Goal: Task Accomplishment & Management: Complete application form

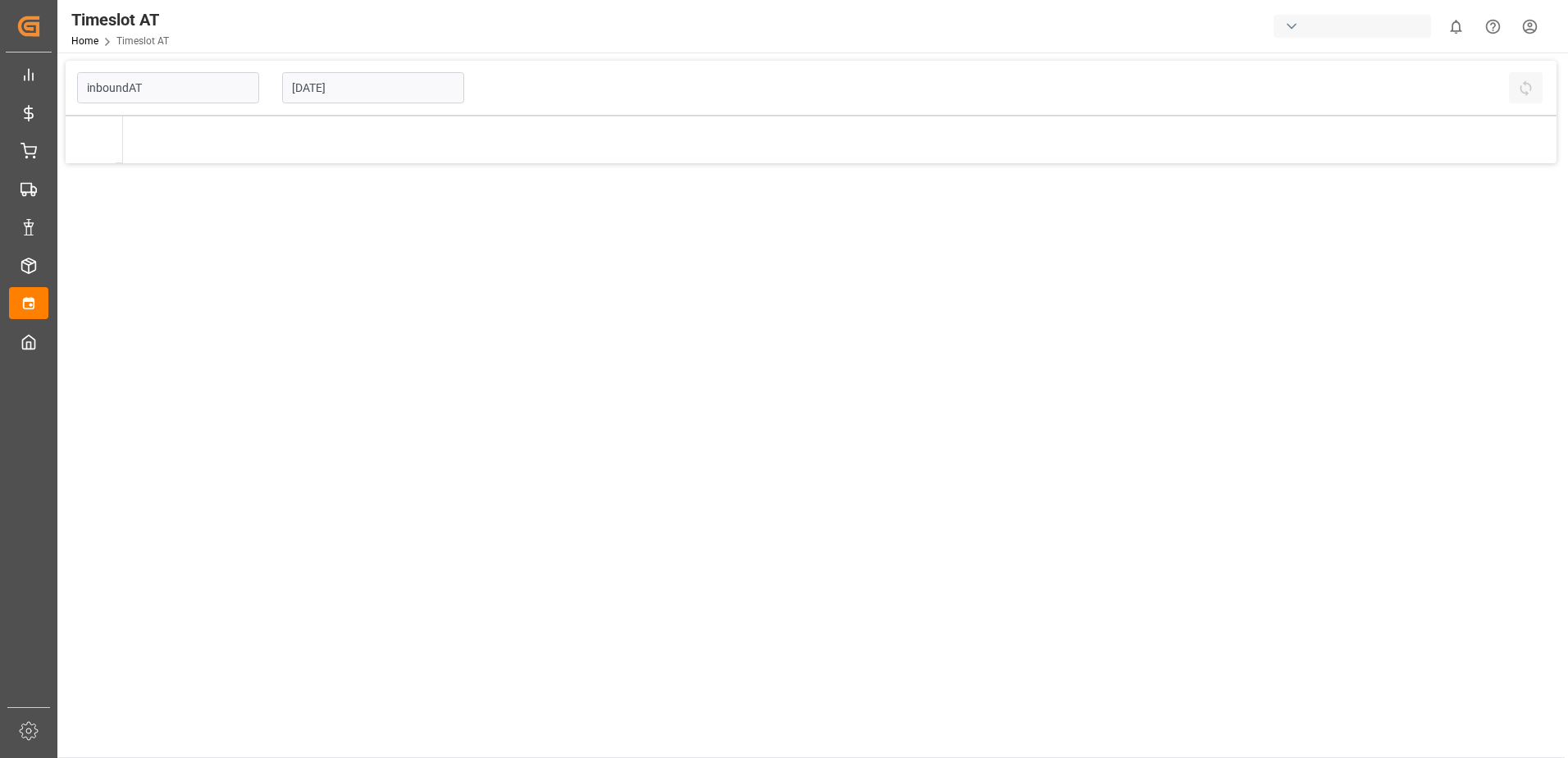
click at [317, 84] on input "[DATE]" at bounding box center [373, 87] width 182 height 31
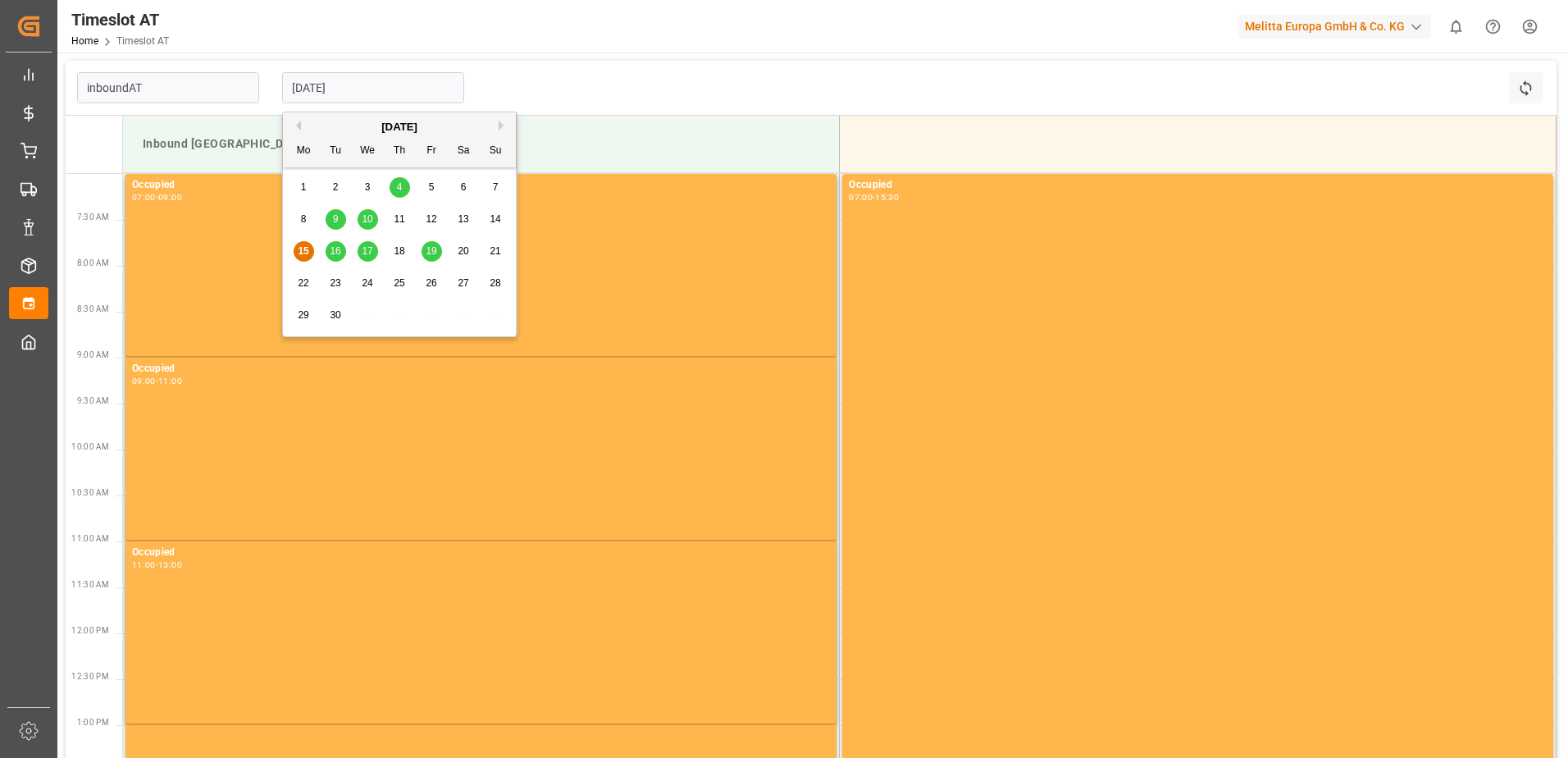
type input "Inbound AT"
click at [365, 252] on span "17" at bounding box center [367, 251] width 10 height 11
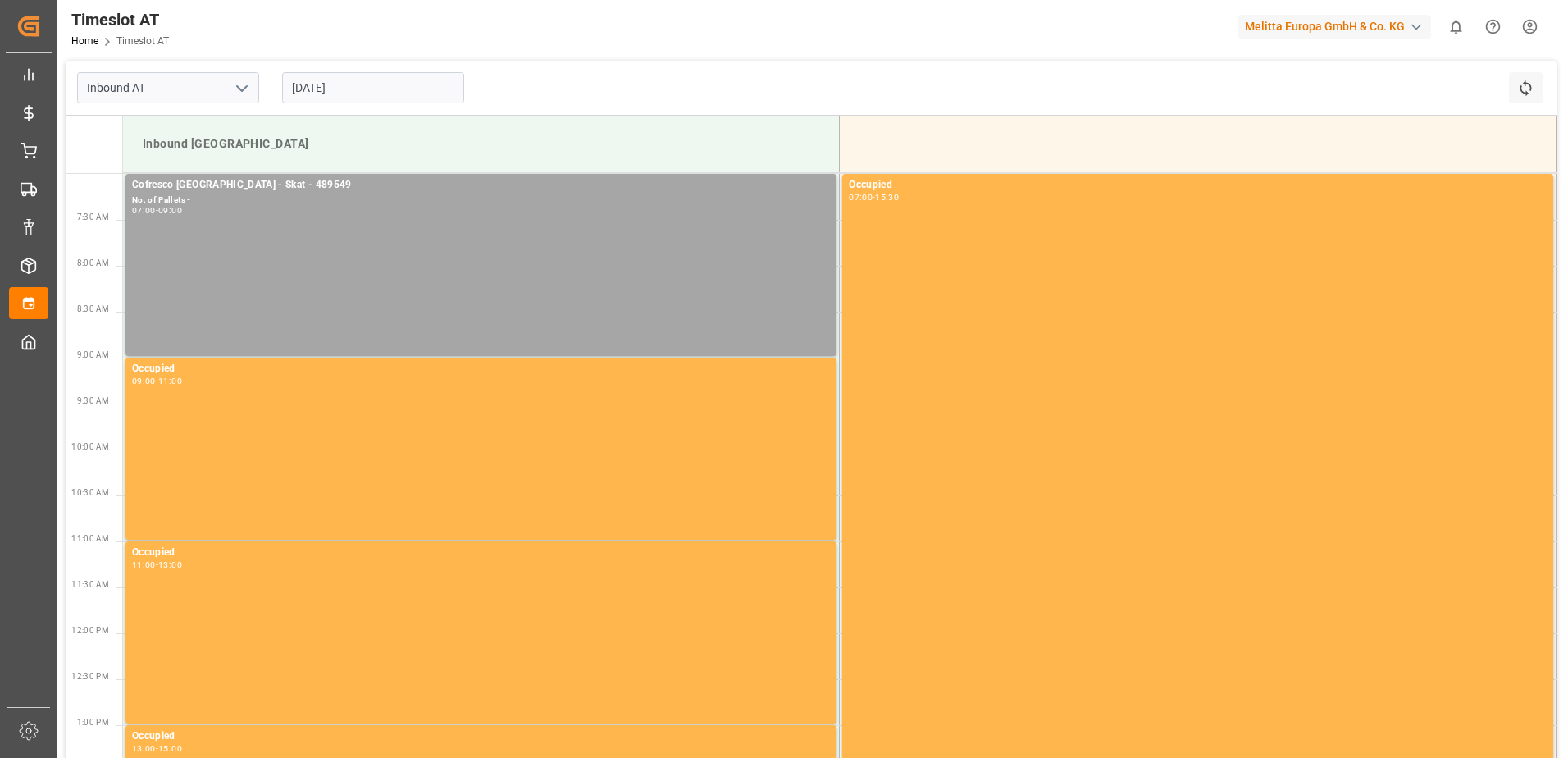
click at [349, 85] on input "[DATE]" at bounding box center [373, 87] width 182 height 31
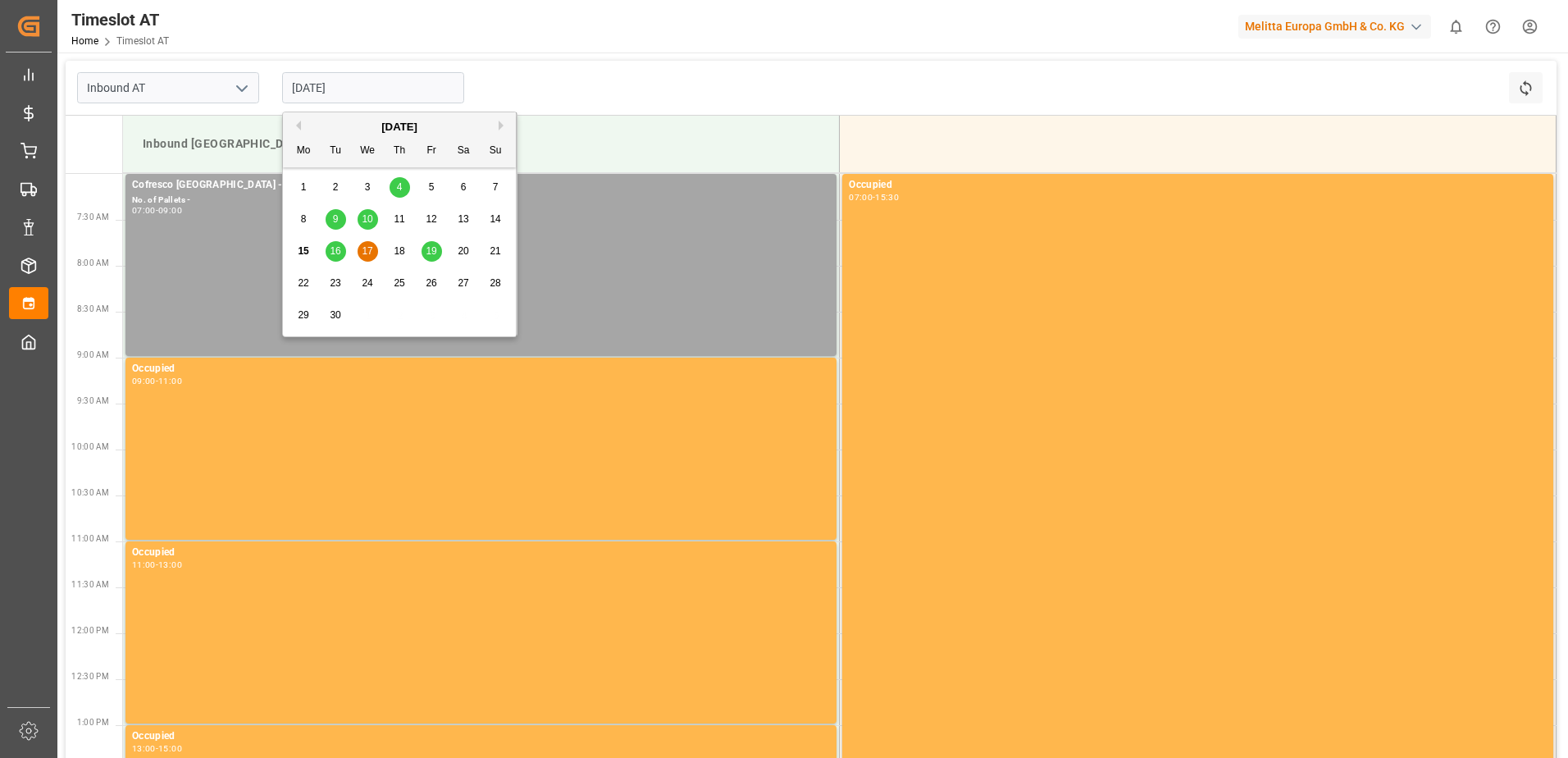
click at [336, 248] on span "16" at bounding box center [334, 251] width 10 height 11
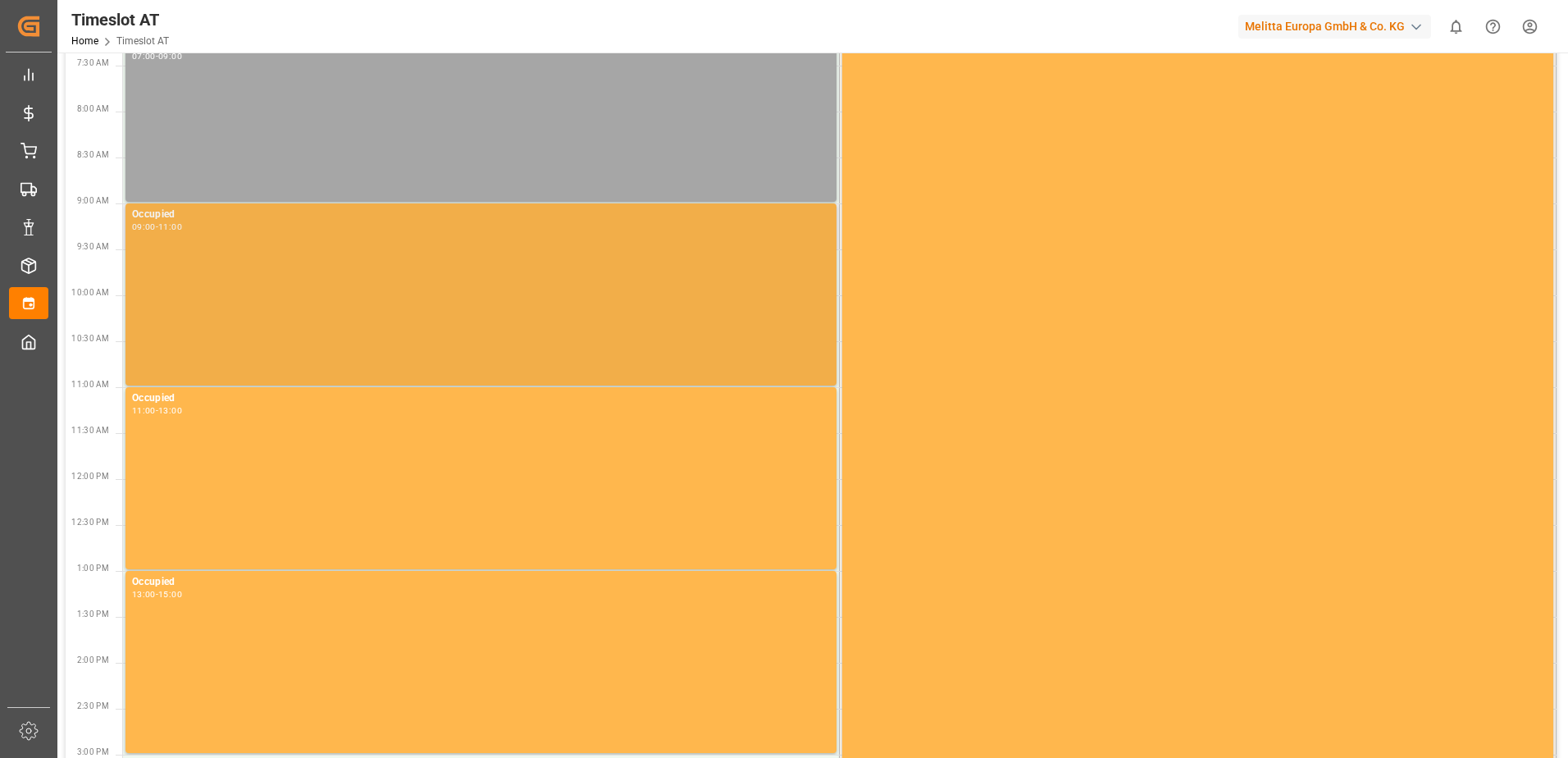
scroll to position [392, 0]
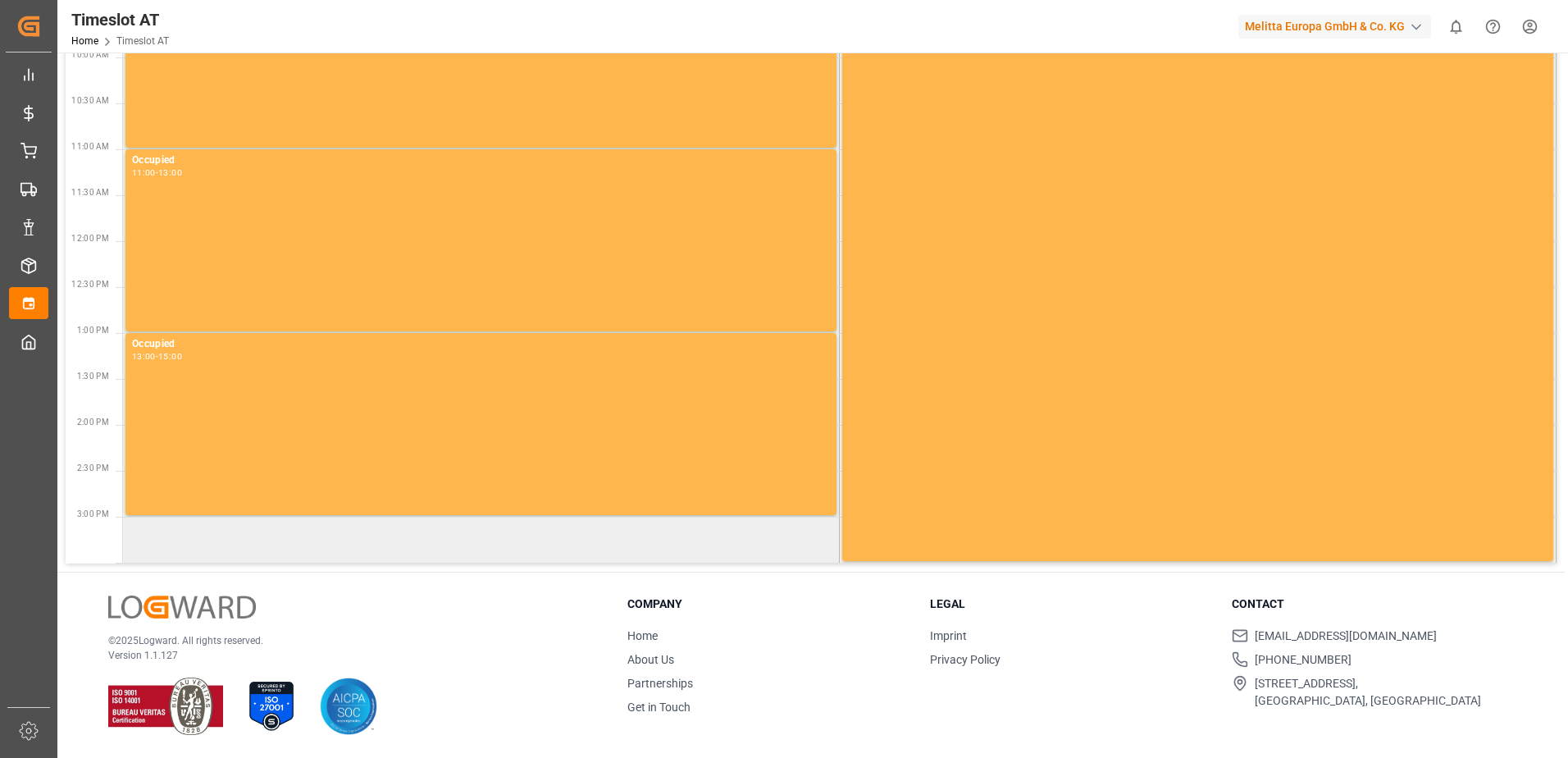
click at [181, 544] on td at bounding box center [482, 540] width 717 height 46
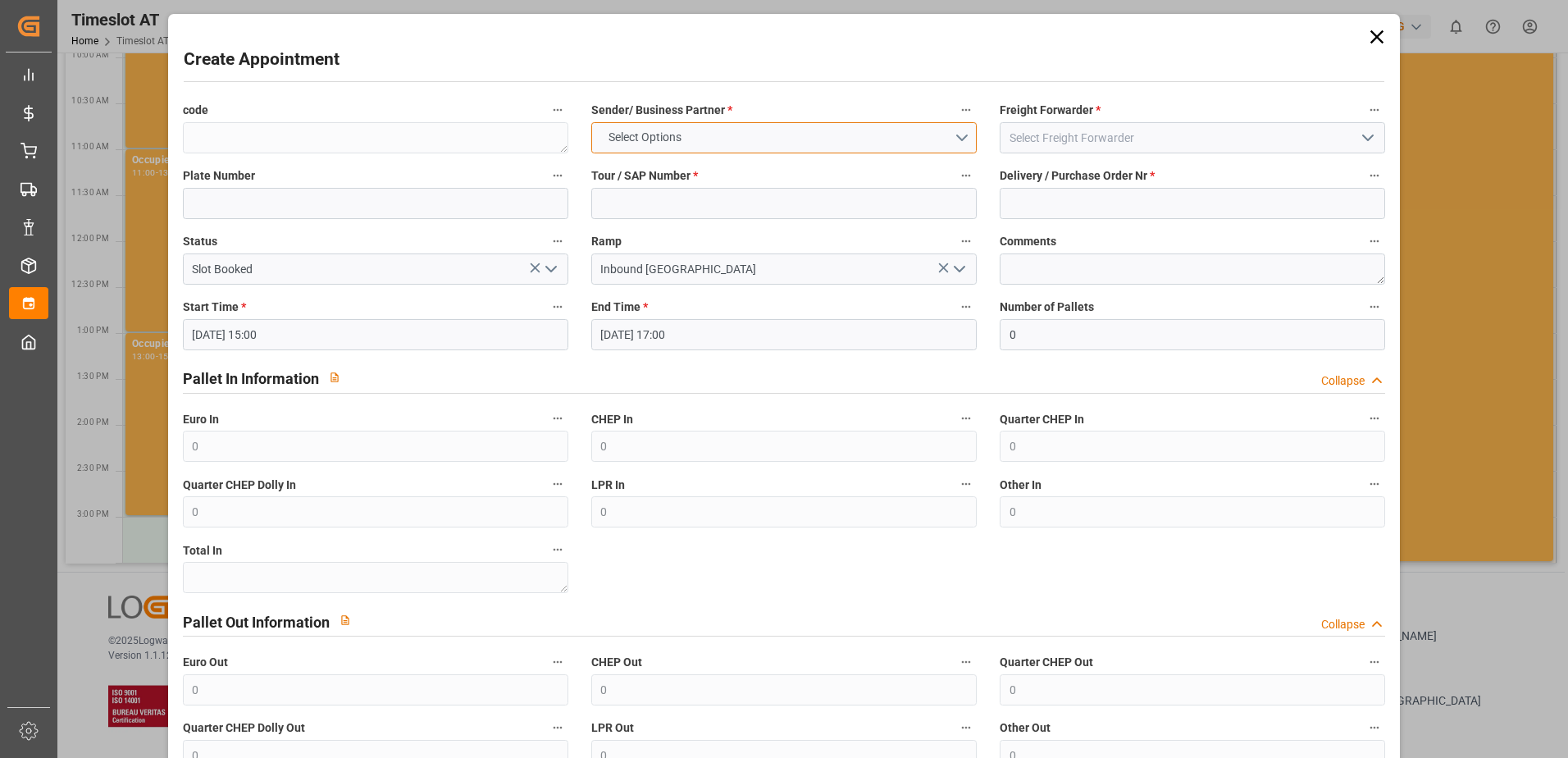
click at [673, 133] on span "Select Options" at bounding box center [645, 137] width 89 height 17
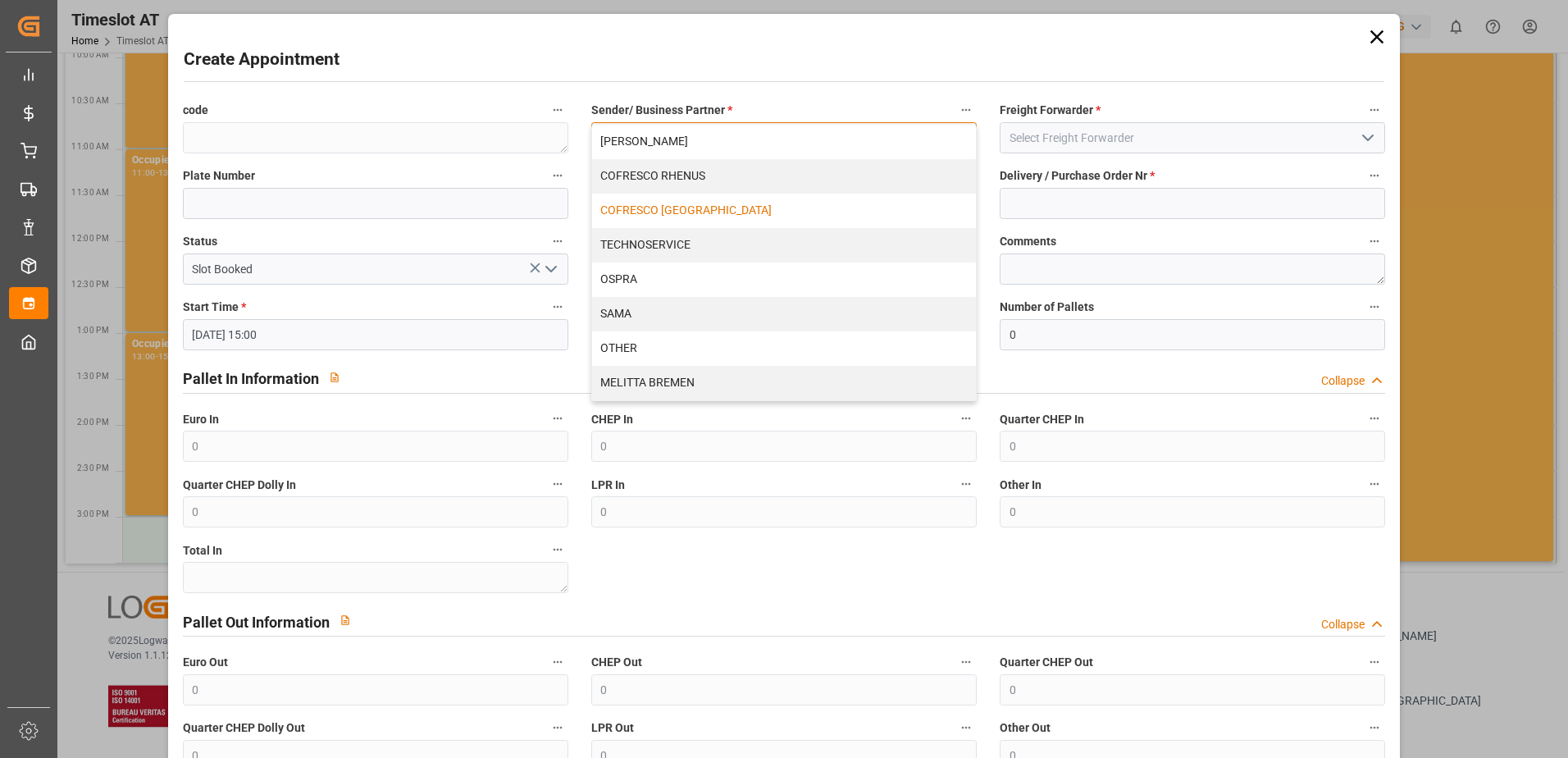
click at [638, 209] on div "COFRESCO [GEOGRAPHIC_DATA]" at bounding box center [784, 210] width 384 height 34
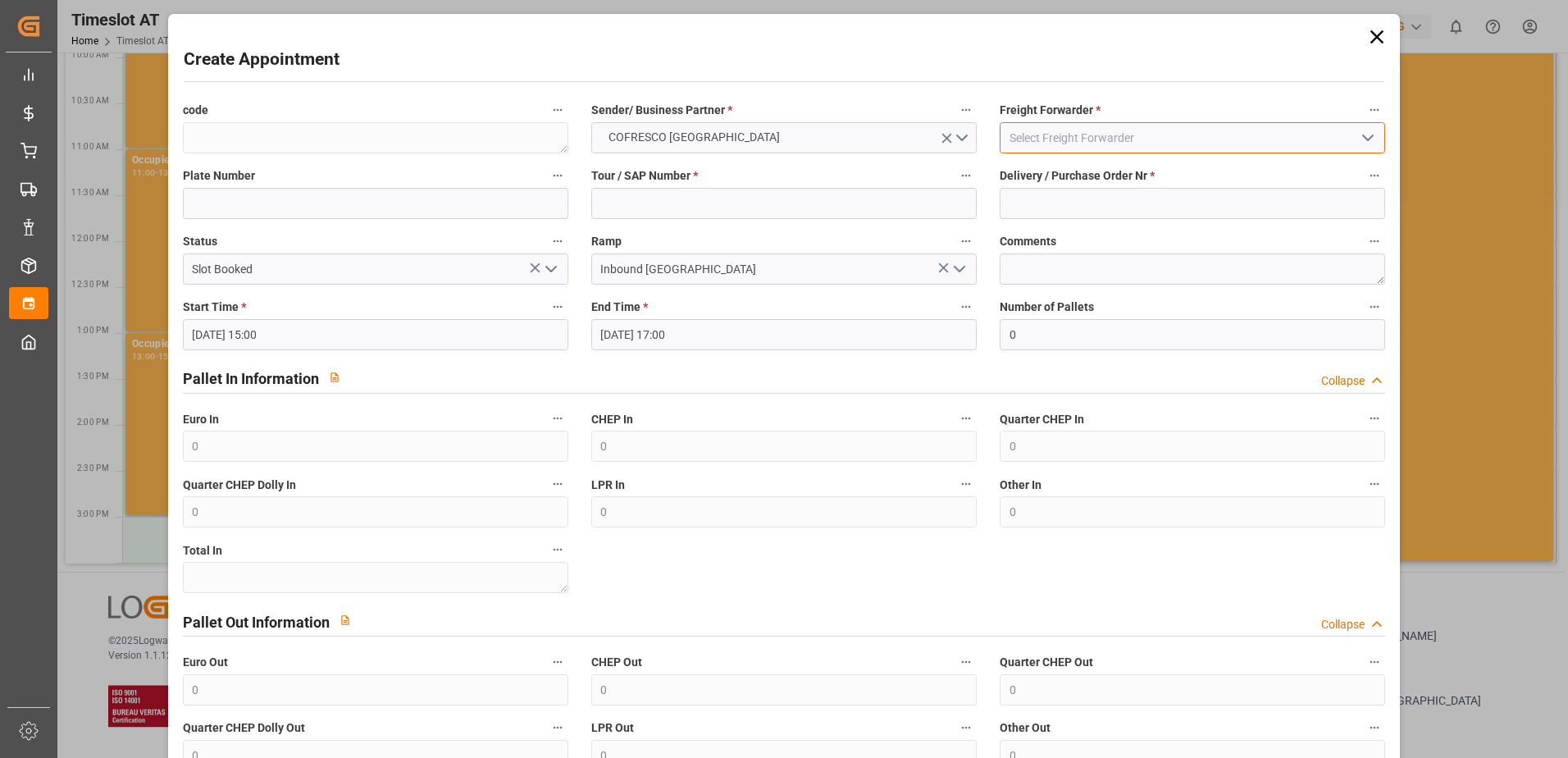
click at [1036, 139] on input at bounding box center [1192, 138] width 386 height 31
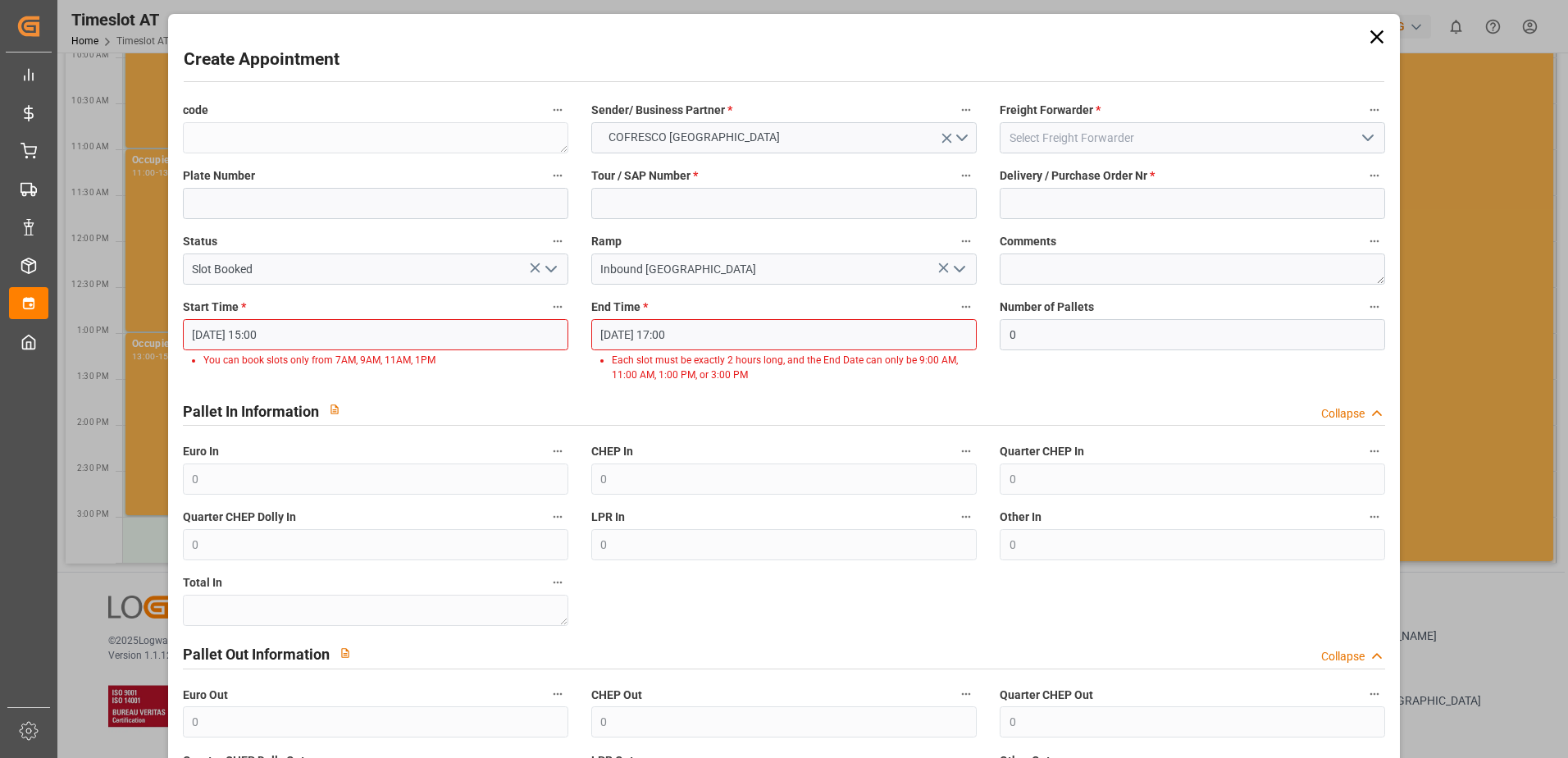
click at [1374, 39] on icon at bounding box center [1376, 36] width 13 height 13
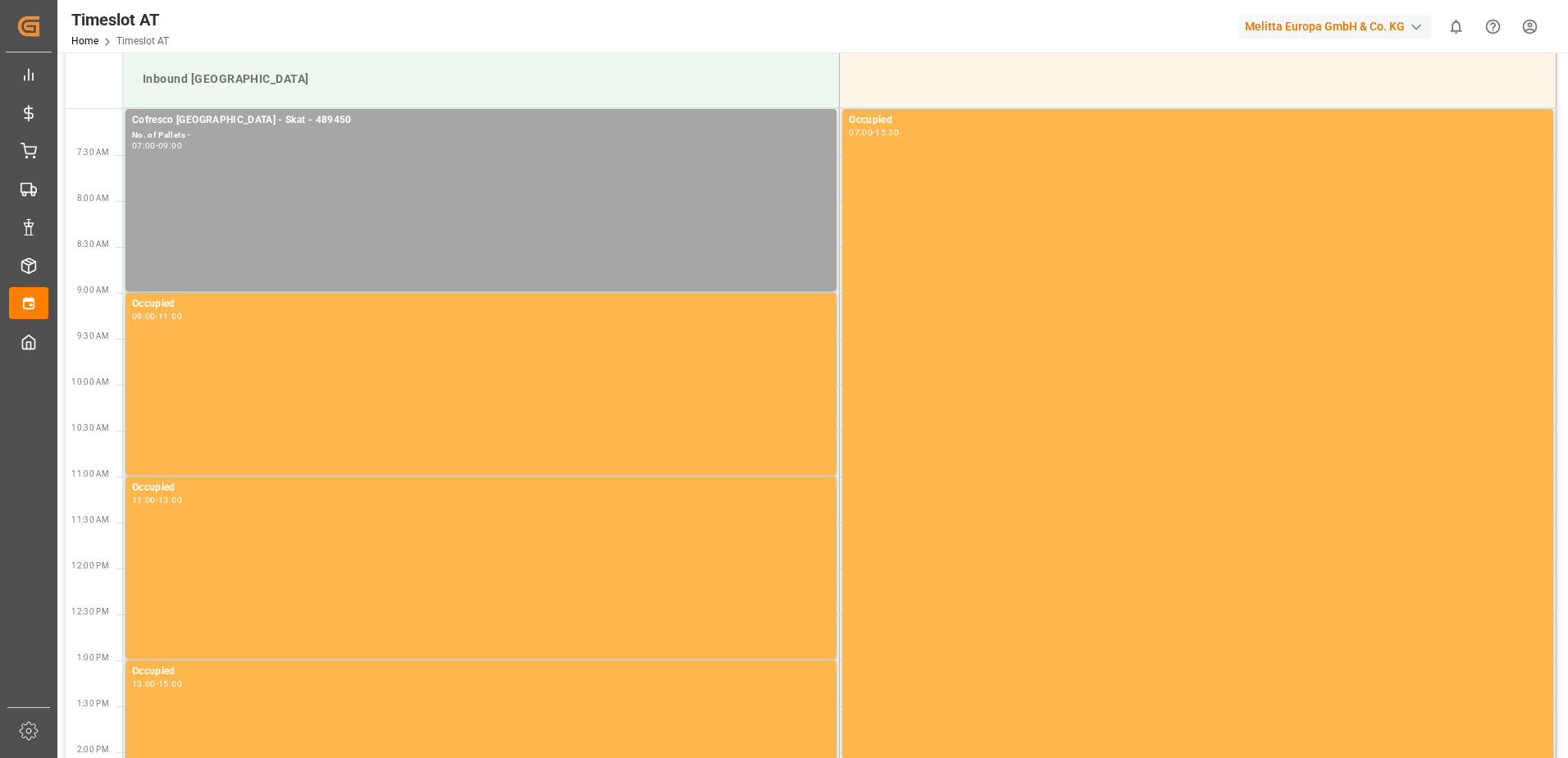
scroll to position [0, 0]
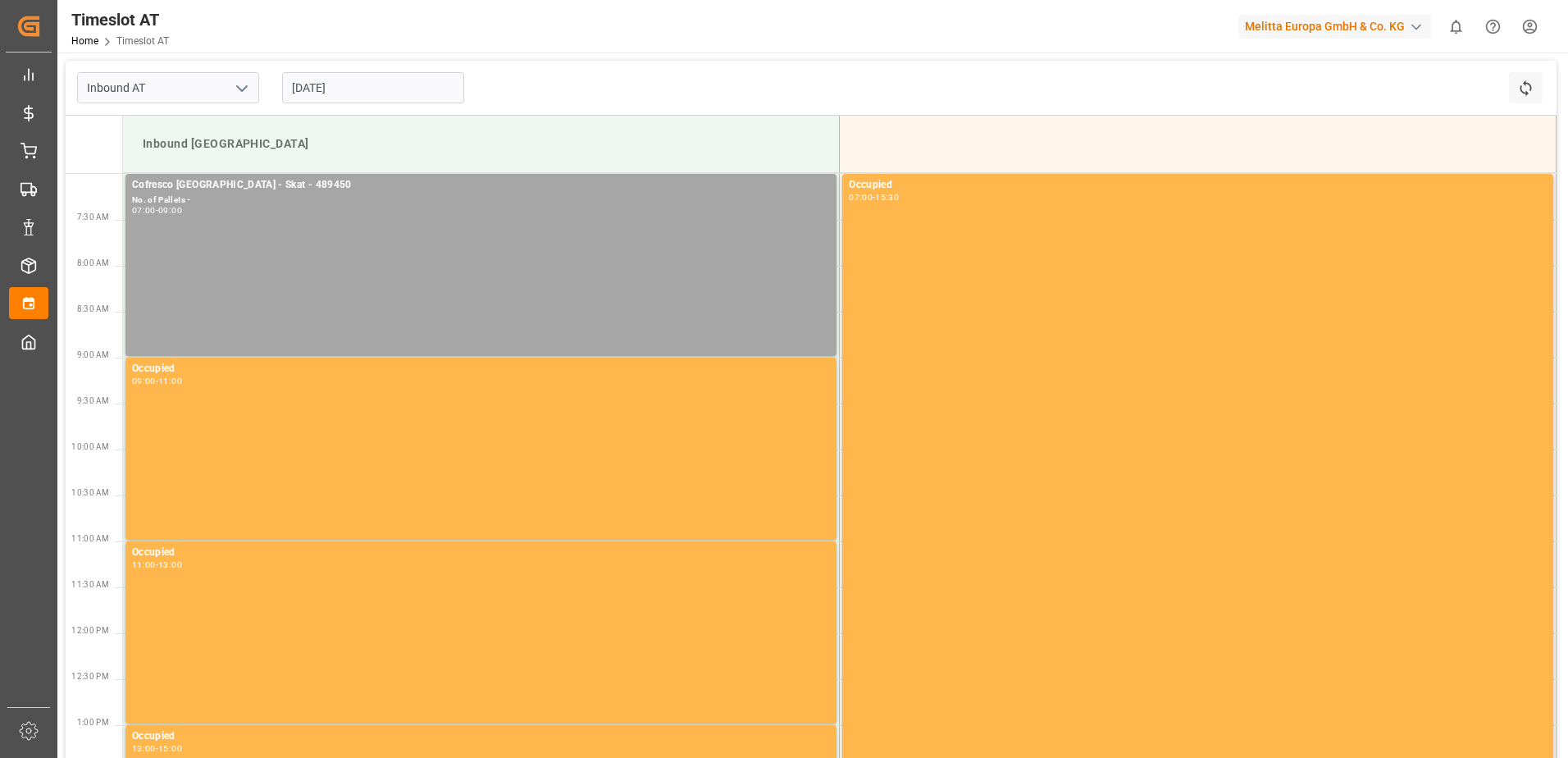
click at [322, 80] on input "[DATE]" at bounding box center [373, 87] width 182 height 31
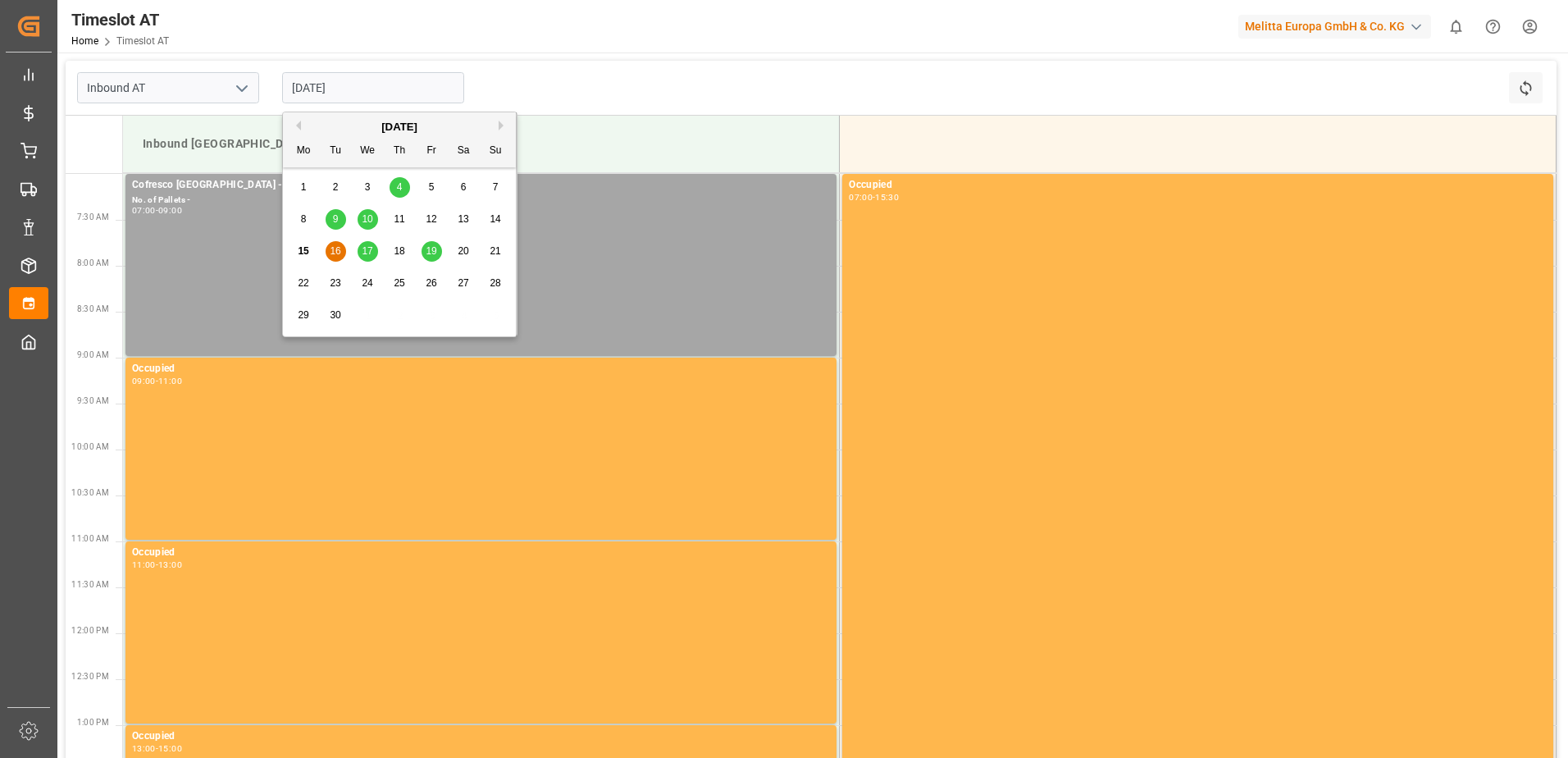
click at [399, 249] on span "18" at bounding box center [399, 251] width 10 height 11
type input "[DATE]"
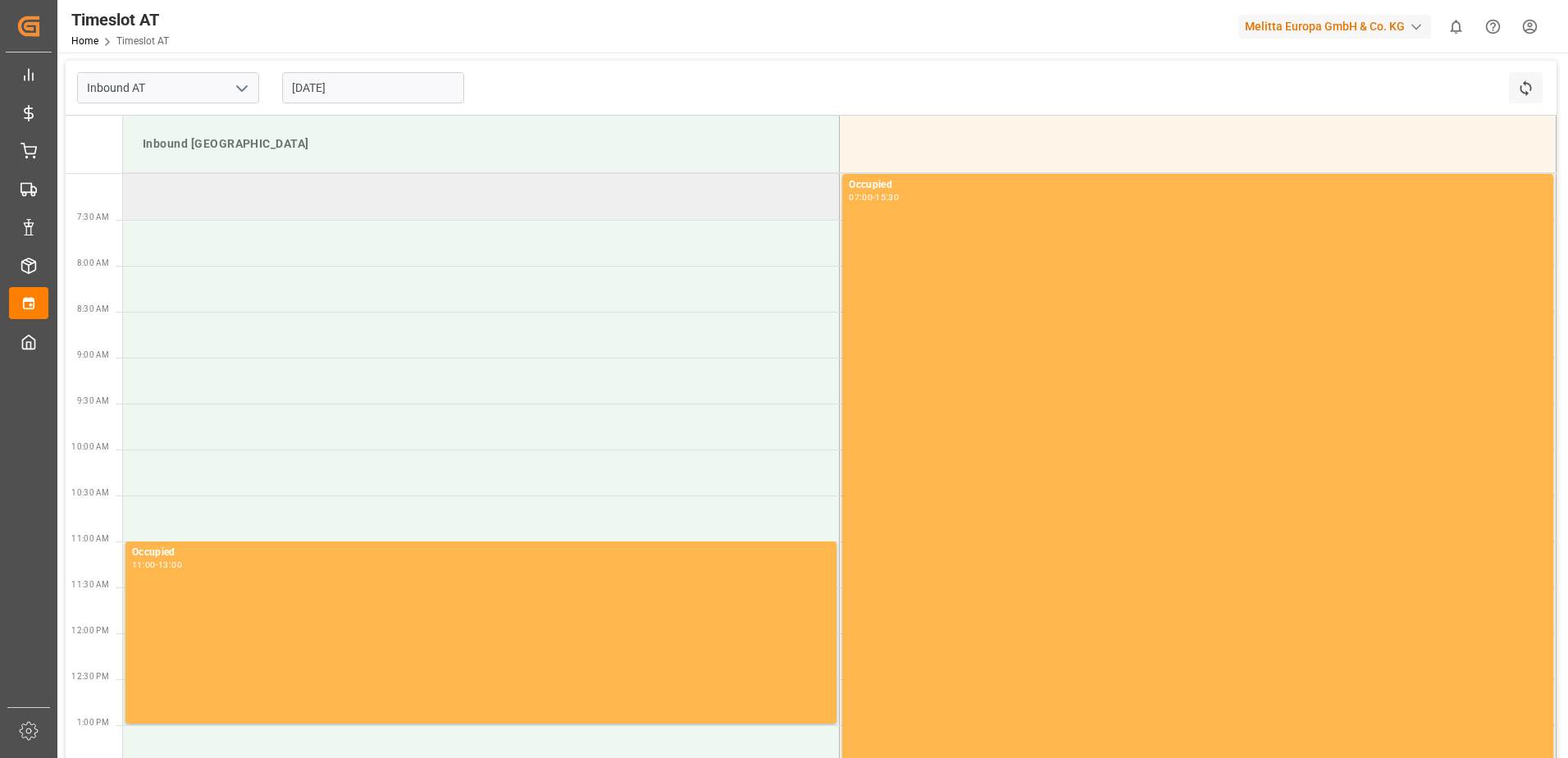
click at [192, 205] on td at bounding box center [482, 197] width 717 height 46
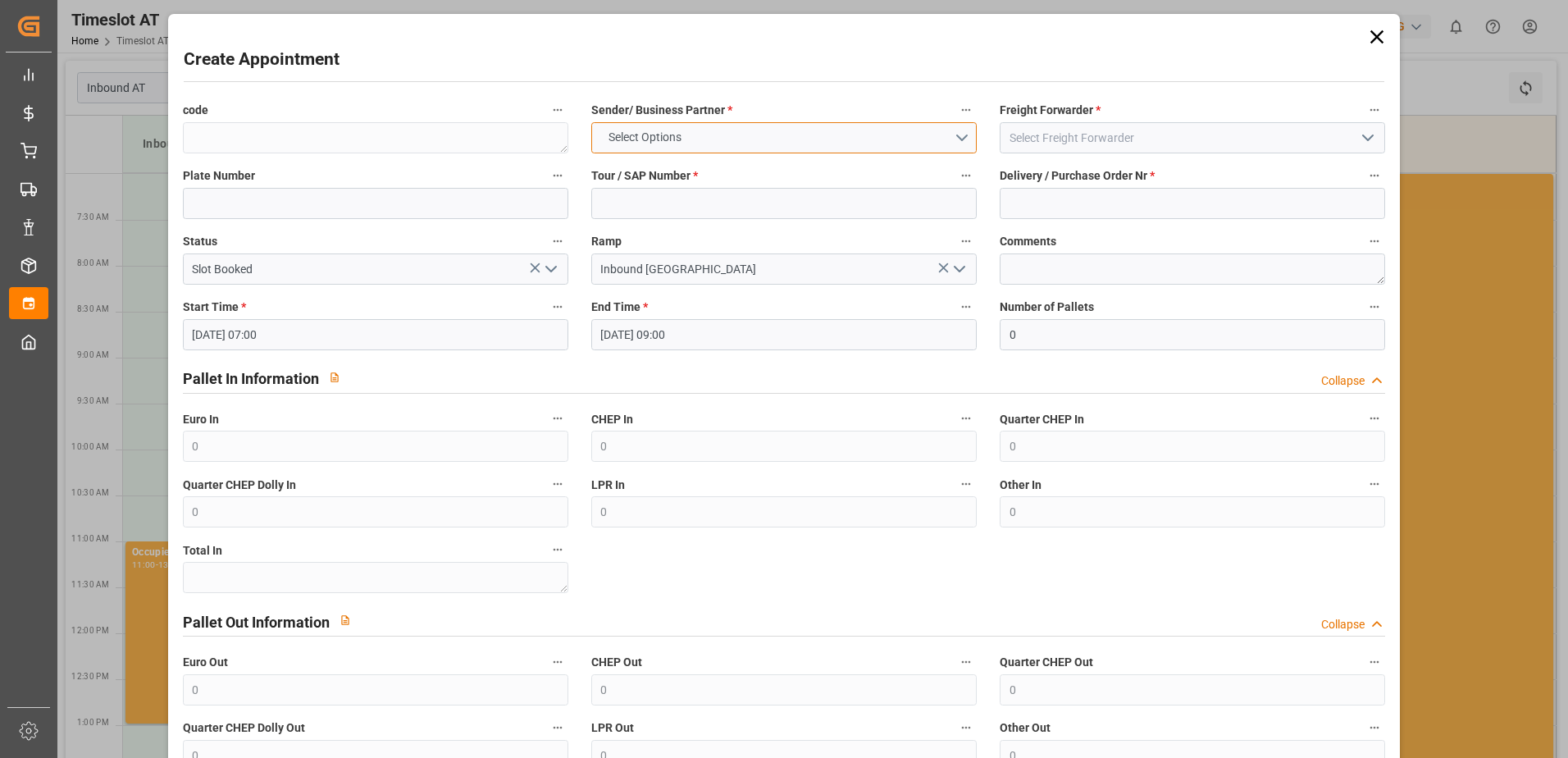
click at [657, 133] on span "Select Options" at bounding box center [645, 137] width 89 height 17
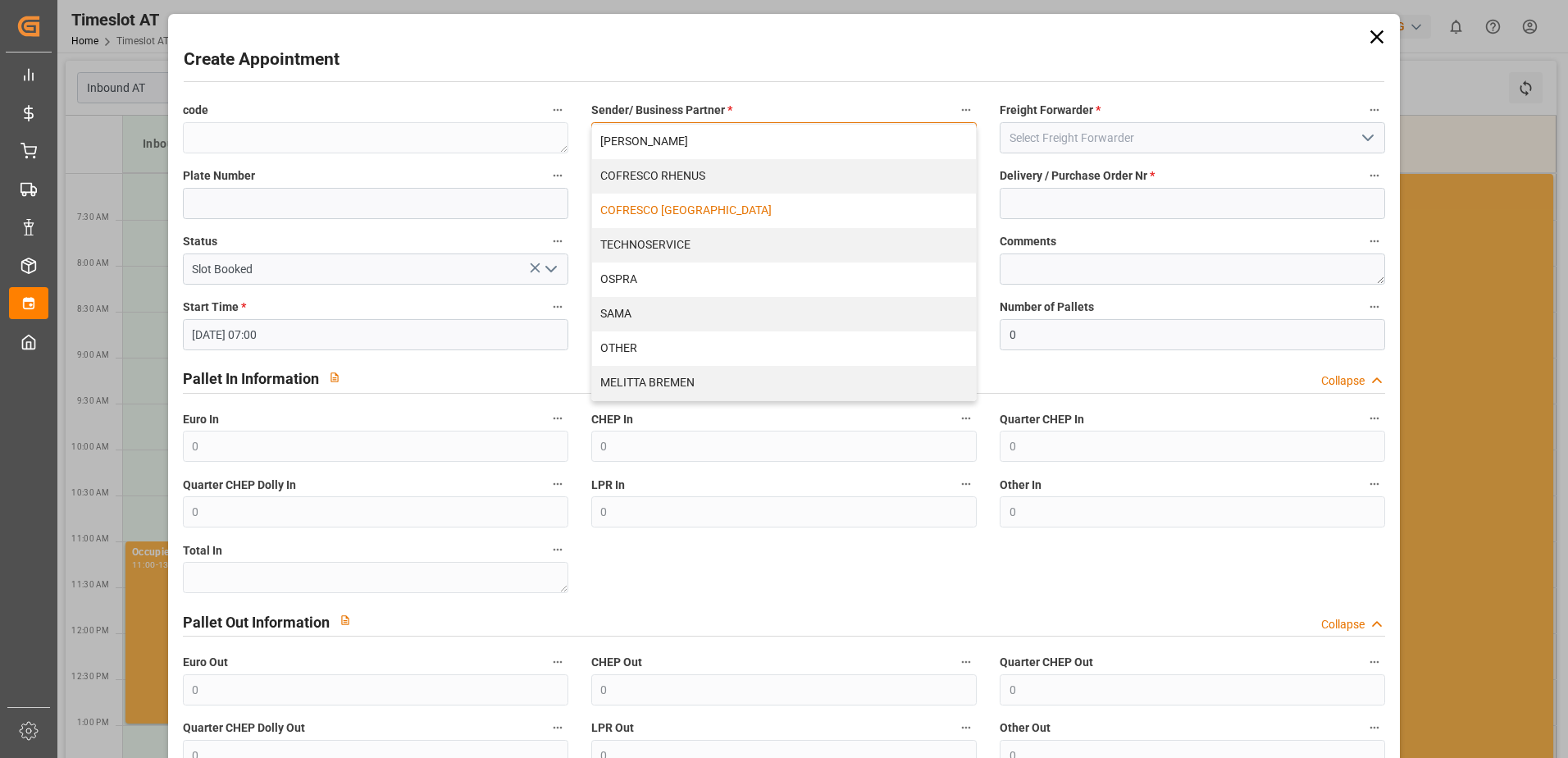
click at [660, 207] on div "COFRESCO [GEOGRAPHIC_DATA]" at bounding box center [784, 210] width 384 height 34
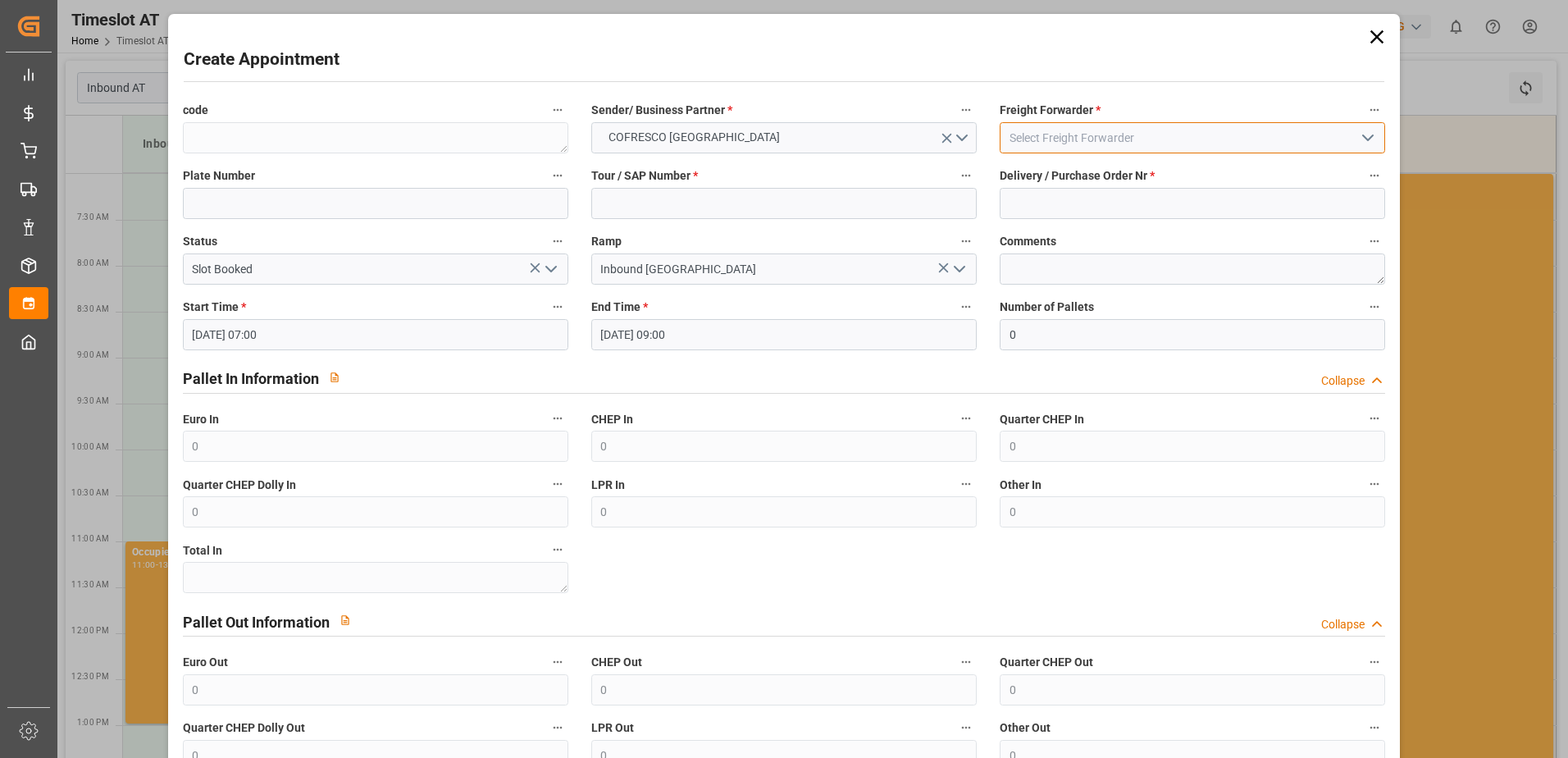
click at [1061, 137] on input at bounding box center [1192, 138] width 386 height 31
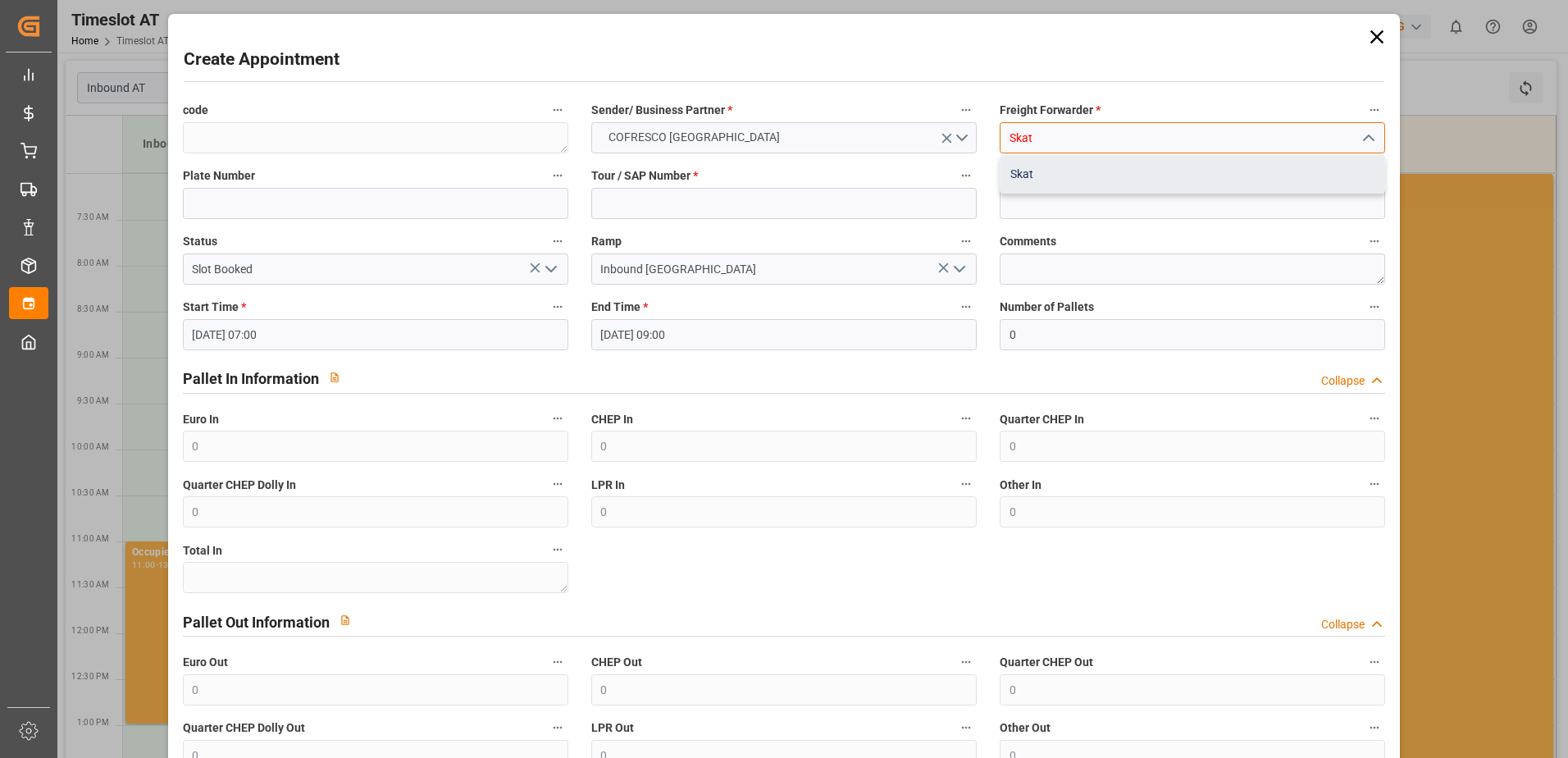
click at [1042, 186] on div "Skat" at bounding box center [1192, 174] width 384 height 37
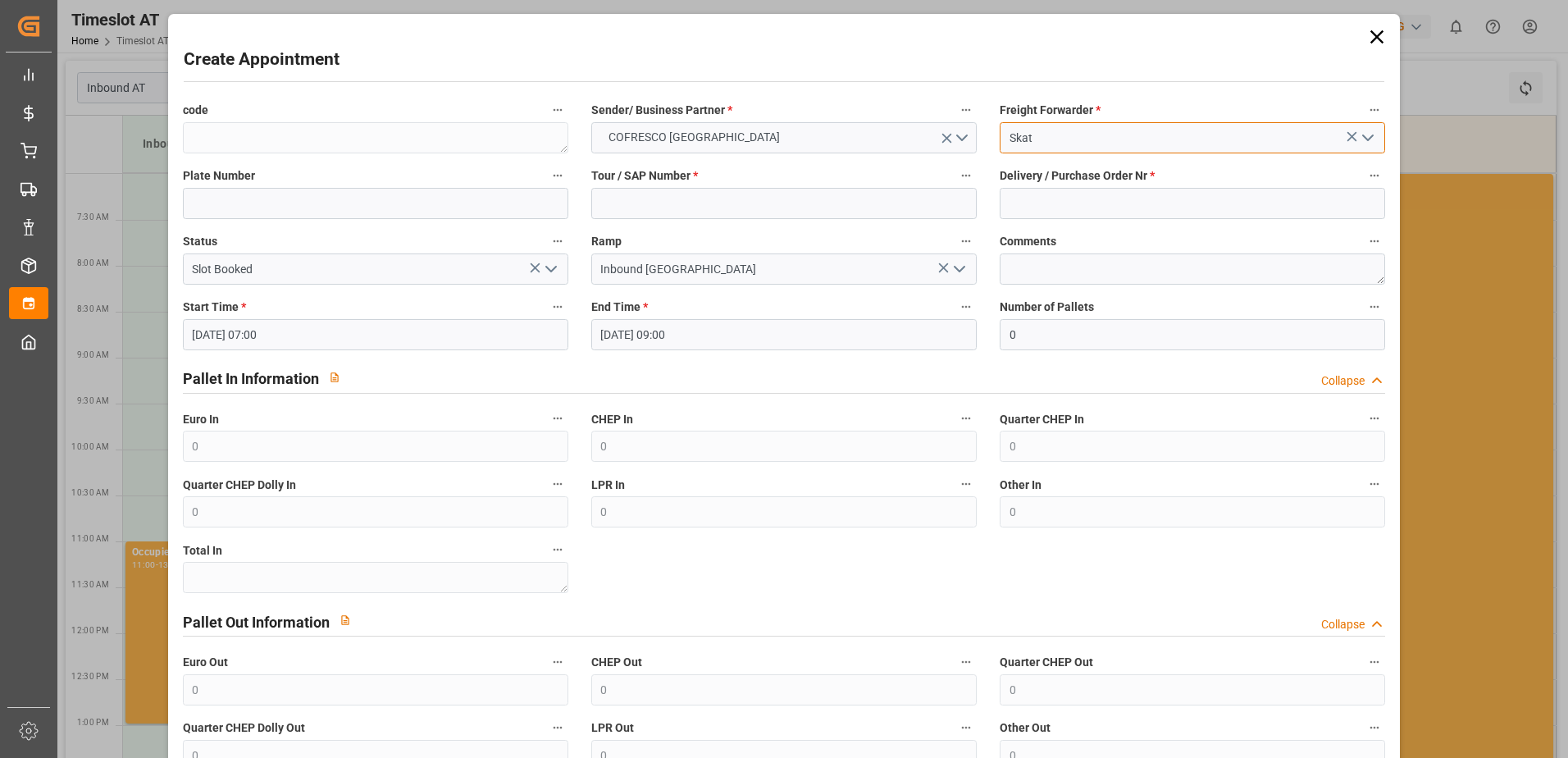
type input "Skat"
click at [271, 207] on input at bounding box center [376, 204] width 386 height 31
type input "WGM 6174H / WND 81H1"
click at [652, 205] on input at bounding box center [784, 204] width 386 height 31
type input "62042427"
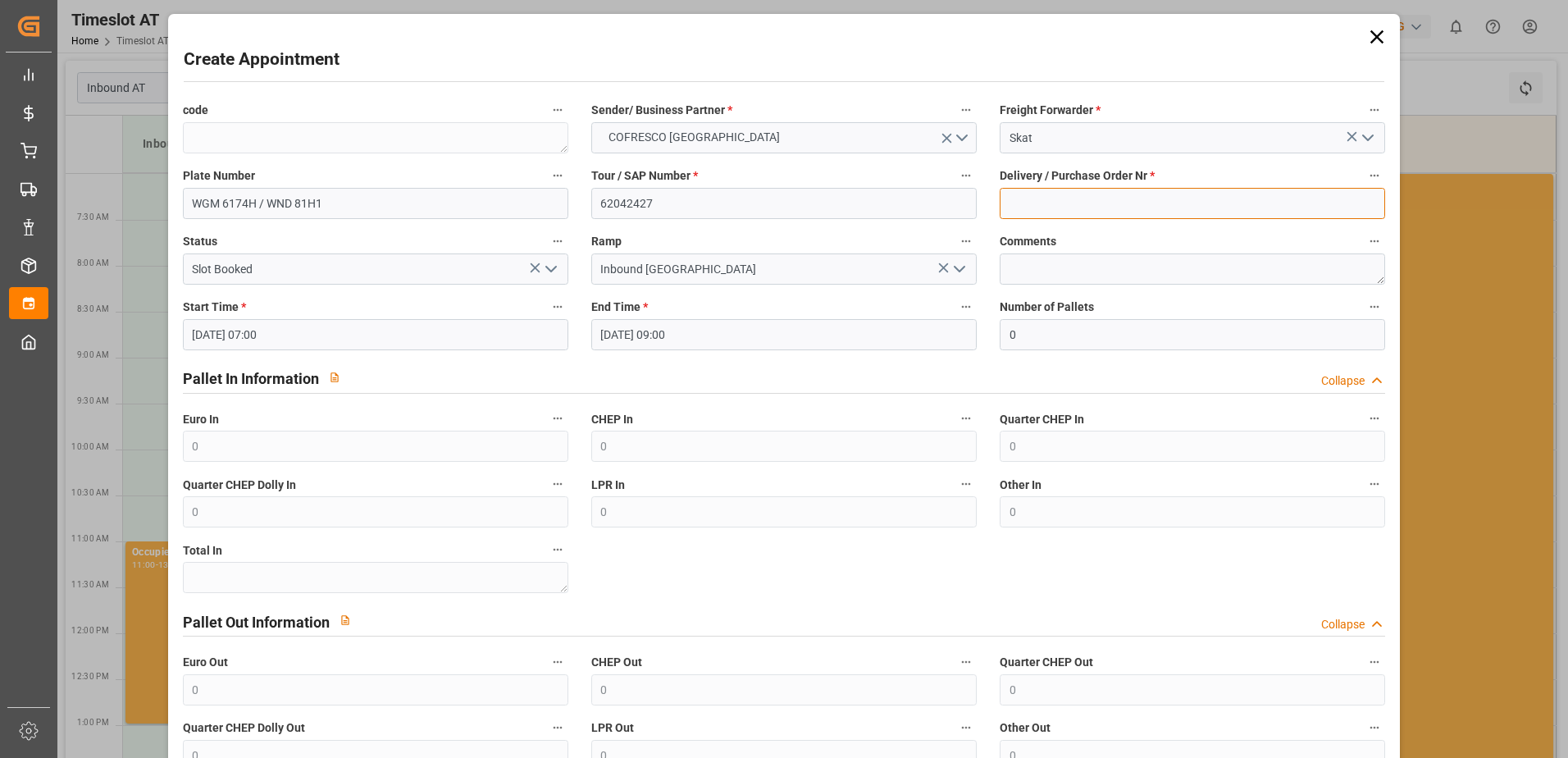
type input "489549"
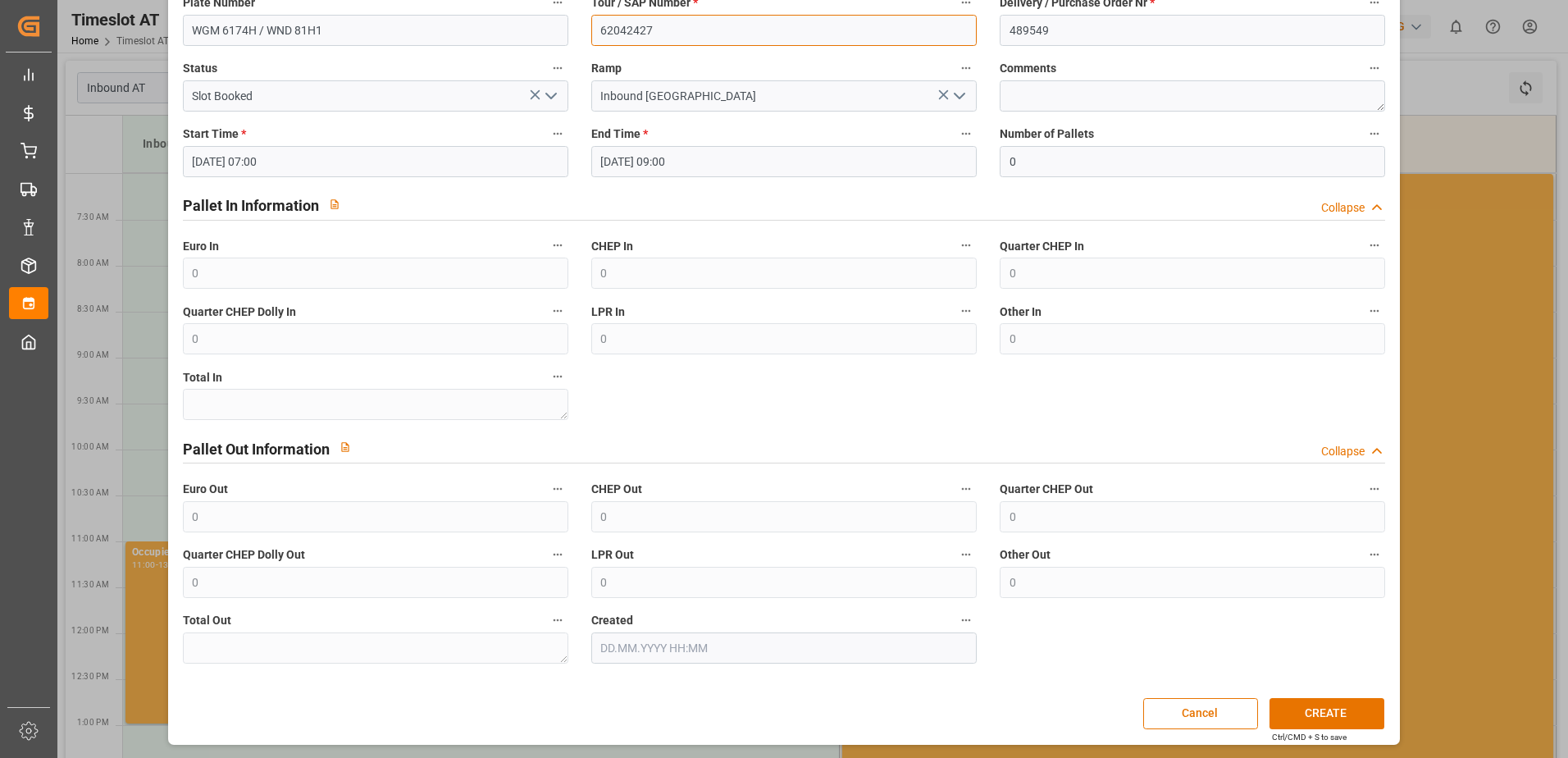
scroll to position [174, 0]
click at [1311, 714] on button "CREATE" at bounding box center [1327, 713] width 115 height 31
